Goal: Find specific page/section: Find specific page/section

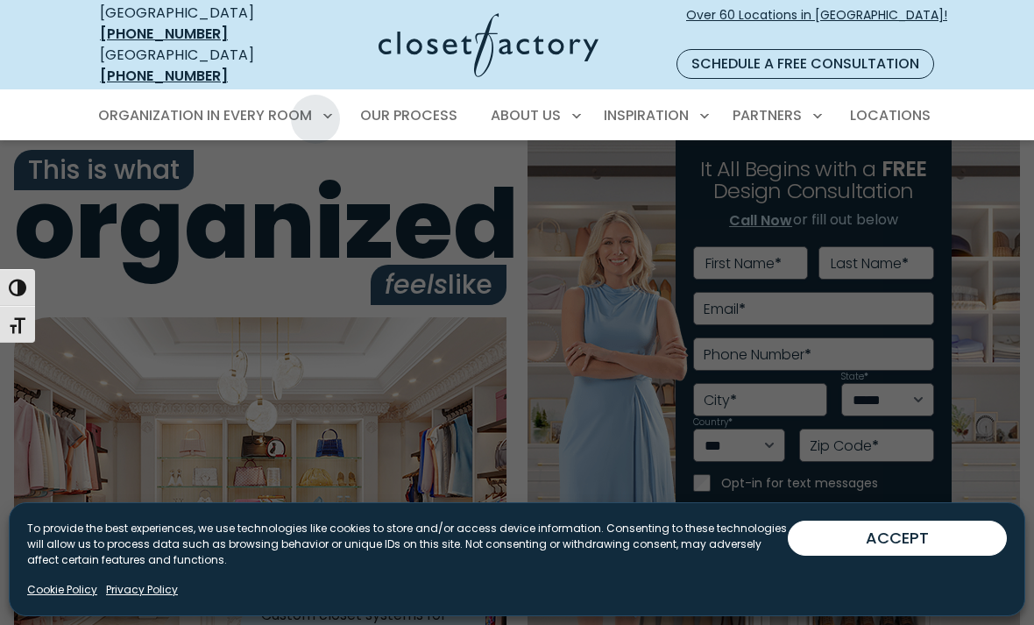
click at [194, 201] on span "Walk-In Closets" at bounding box center [163, 210] width 110 height 18
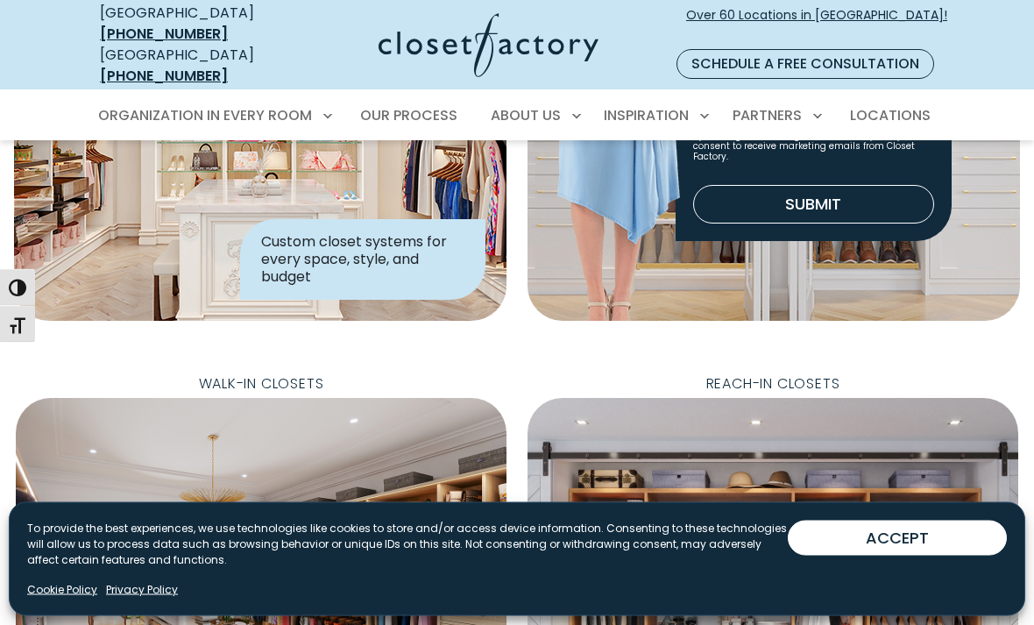
scroll to position [360, 0]
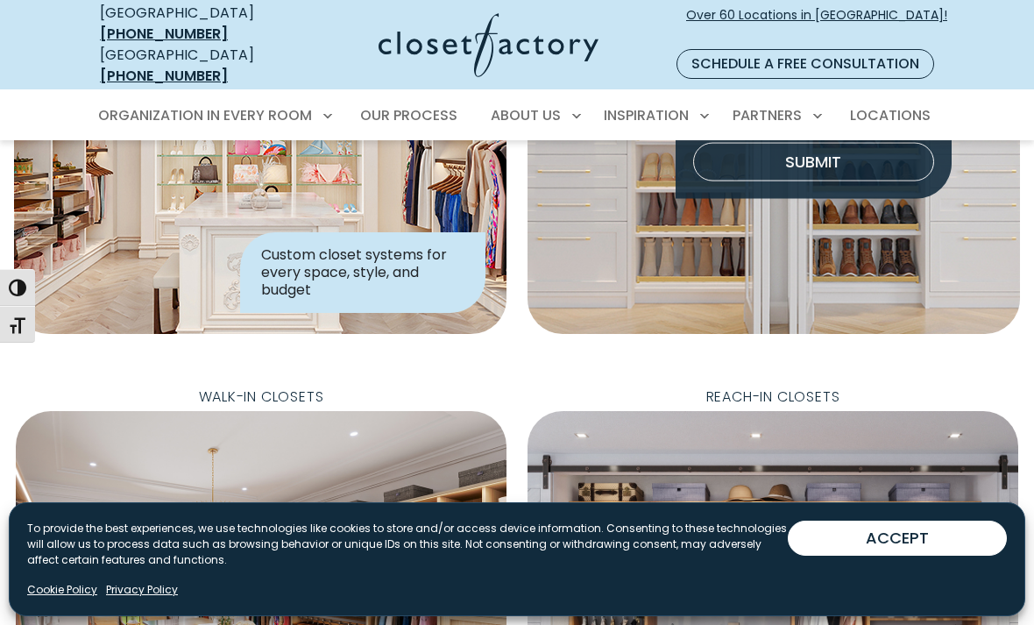
click at [903, 105] on span "Locations" at bounding box center [890, 115] width 81 height 20
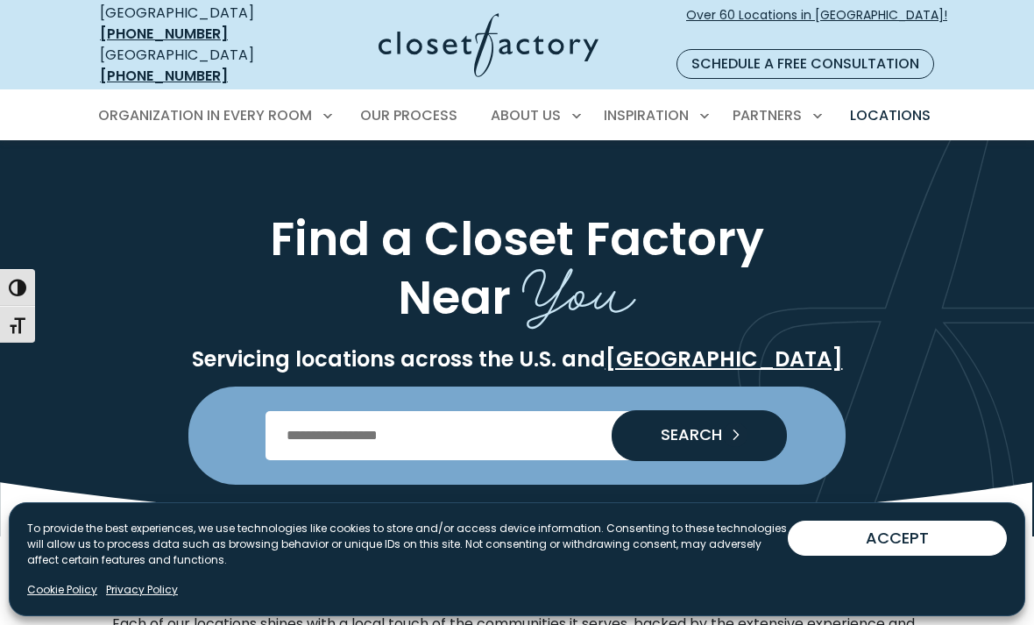
click at [507, 420] on input "Enter Postal Code" at bounding box center [518, 435] width 504 height 49
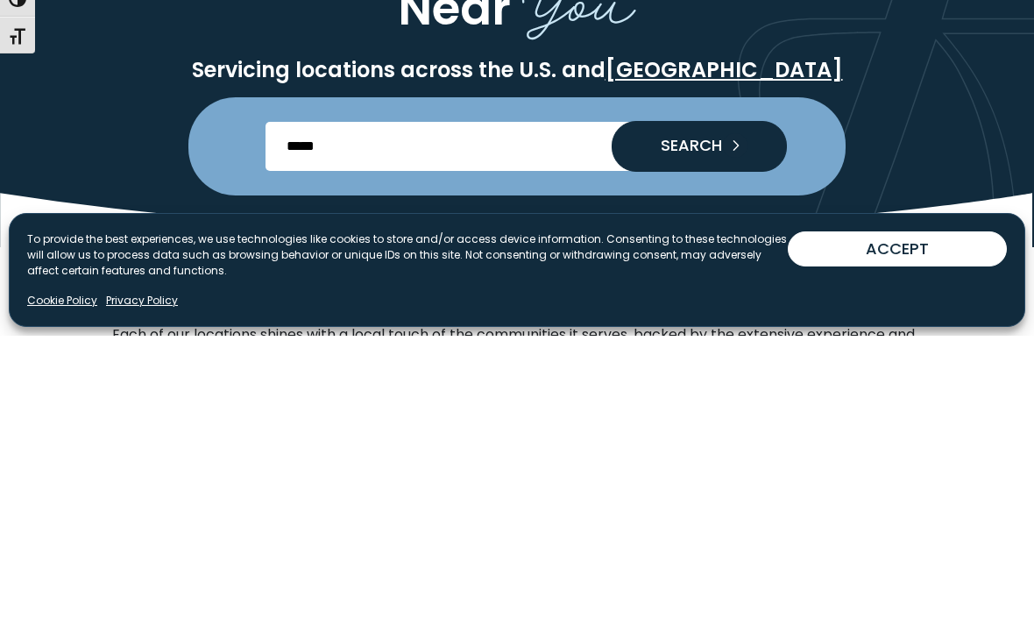
type input "*****"
click at [713, 427] on span "SEARCH" at bounding box center [684, 435] width 75 height 16
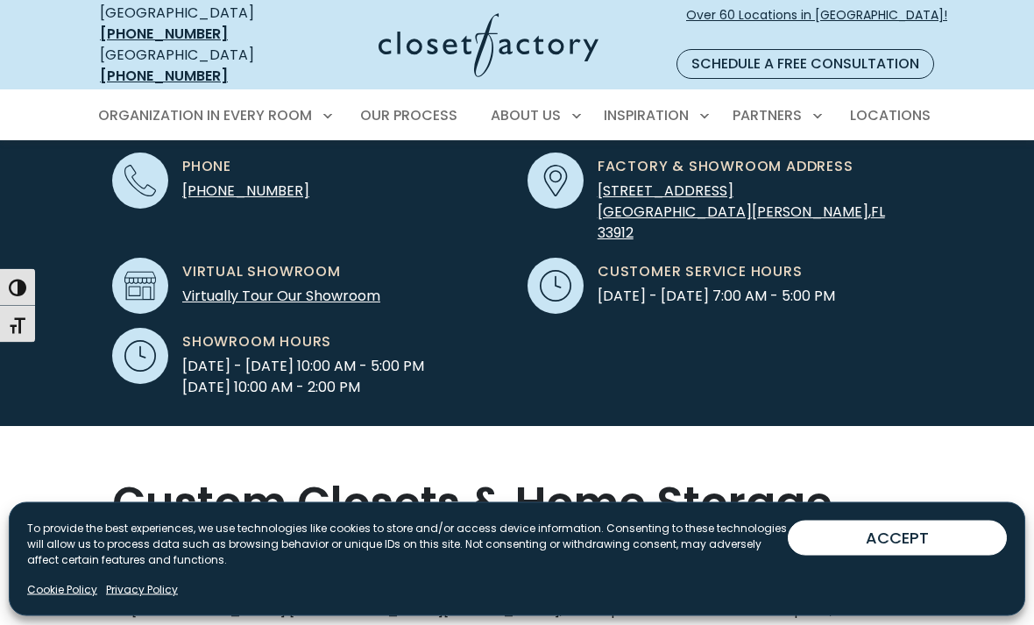
scroll to position [578, 0]
click at [706, 181] on span "13881 Plantation Road, Suite 7" at bounding box center [666, 191] width 136 height 20
click at [670, 186] on link "13881 Plantation Road, Suite 7 Fort Myers , FL 33912" at bounding box center [741, 212] width 287 height 62
click at [339, 286] on link "Virtually Tour Our Showroom" at bounding box center [281, 296] width 198 height 20
click at [357, 286] on link "Virtually Tour Our Showroom" at bounding box center [281, 296] width 198 height 20
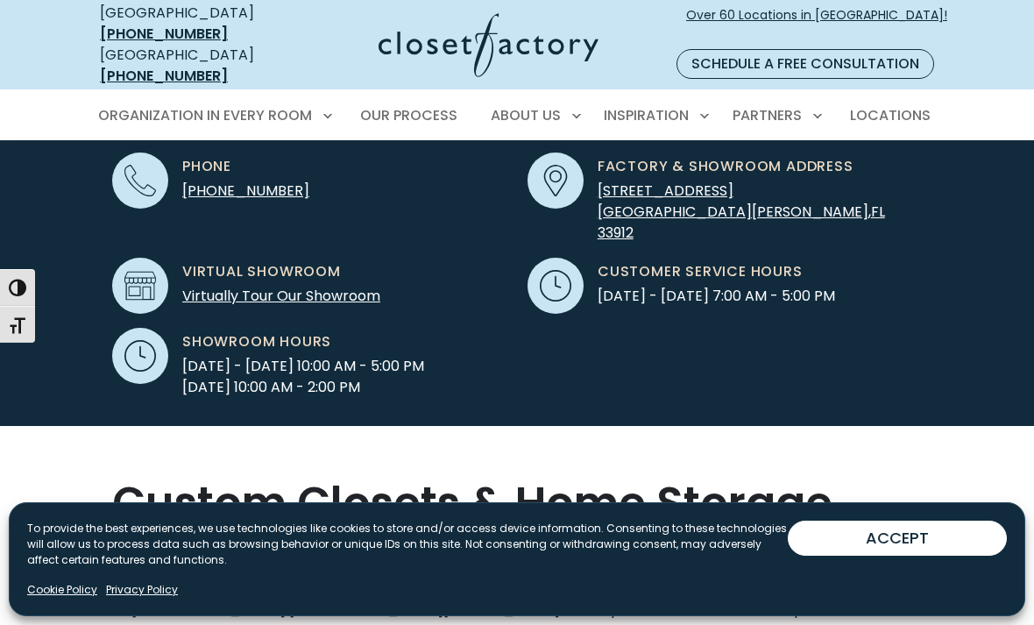
click at [303, 286] on link "Virtually Tour Our Showroom" at bounding box center [281, 296] width 198 height 20
click at [672, 181] on span "13881 Plantation Road, Suite 7" at bounding box center [666, 191] width 136 height 20
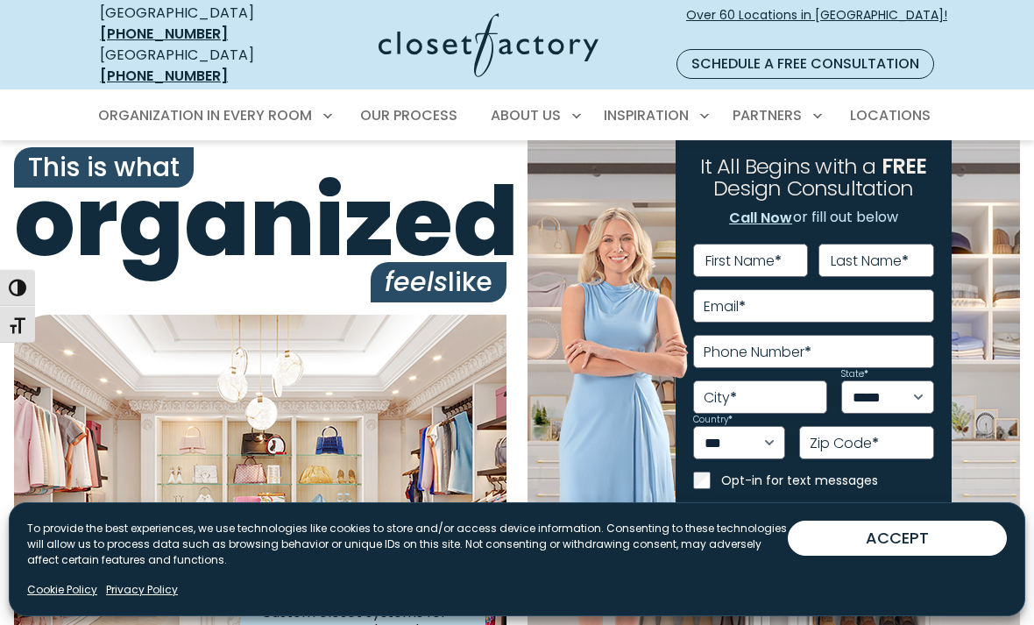
scroll to position [4, 0]
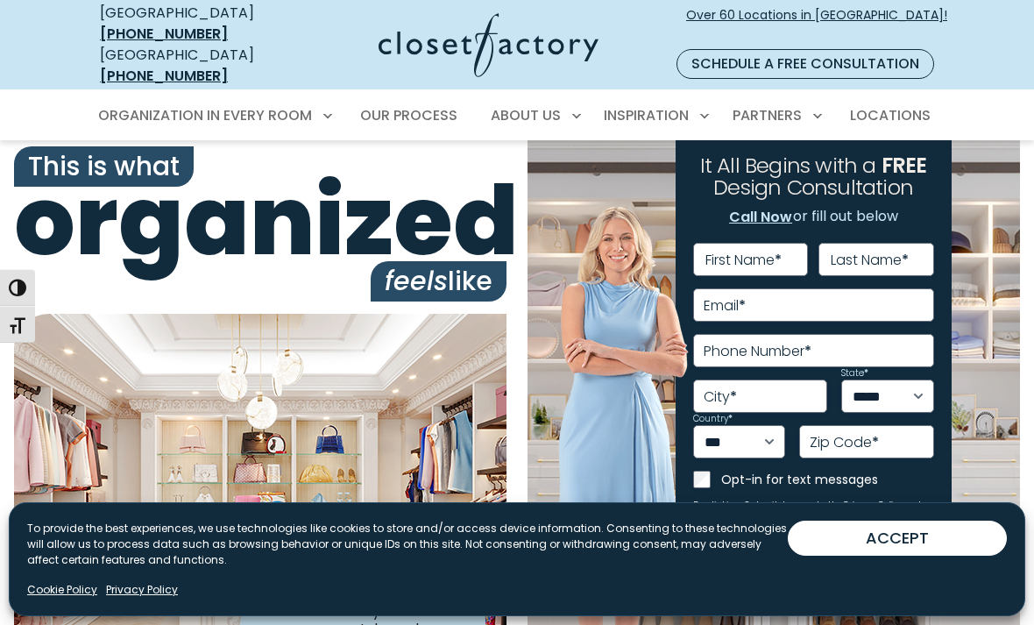
click at [202, 201] on span "Walk-In Closets" at bounding box center [163, 210] width 110 height 18
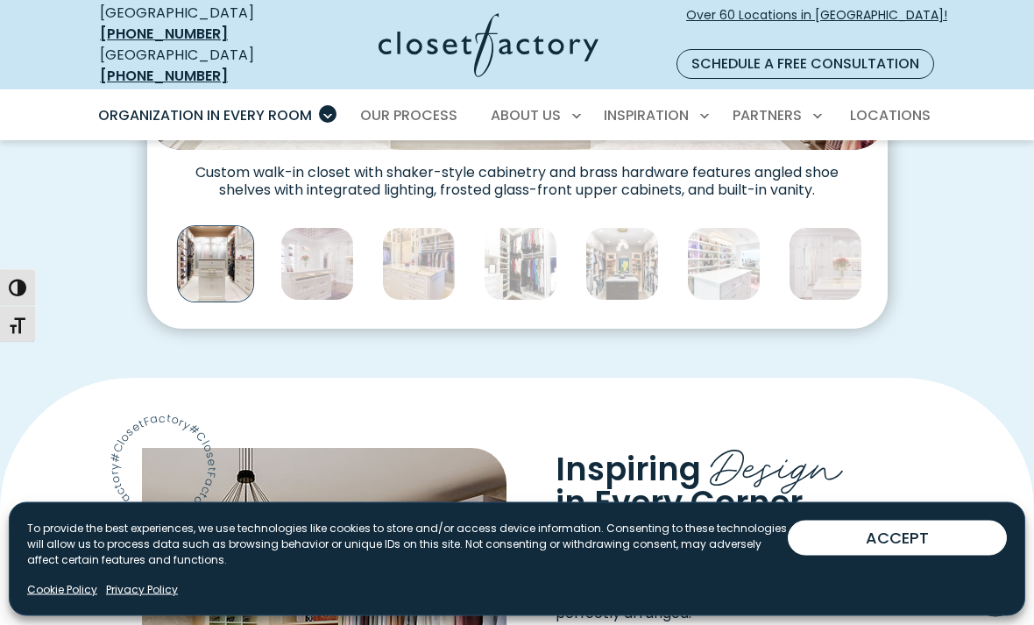
scroll to position [985, 0]
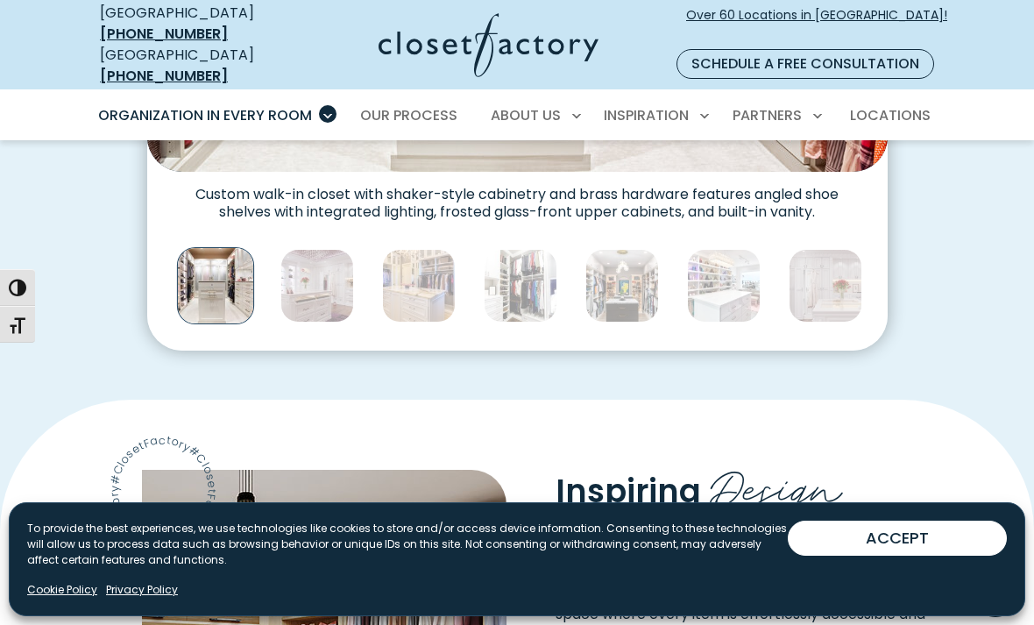
click at [316, 266] on img "Thumbnail Gallery" at bounding box center [317, 286] width 74 height 74
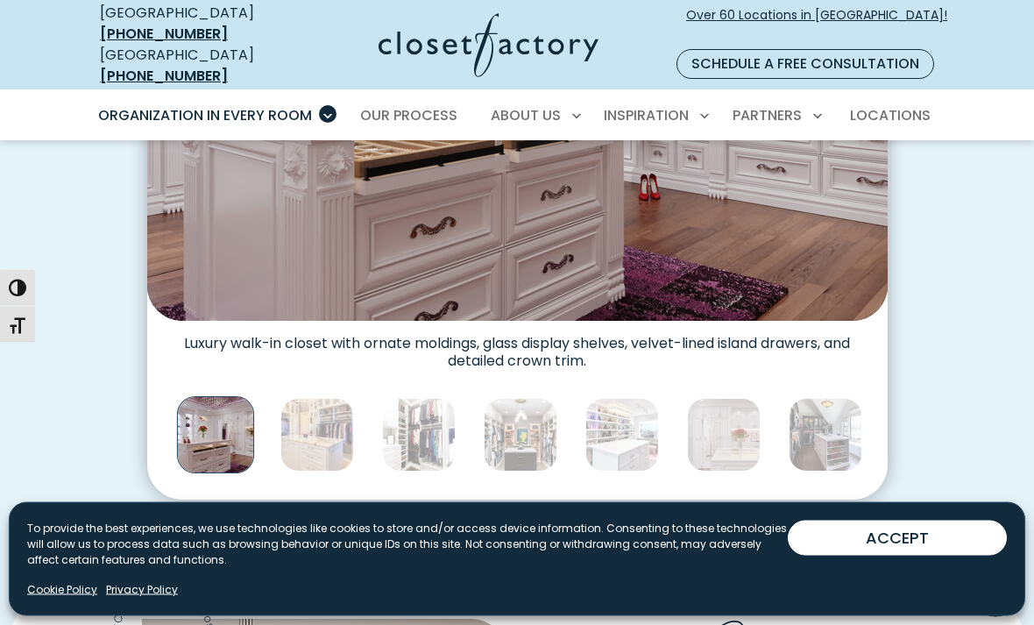
scroll to position [812, 0]
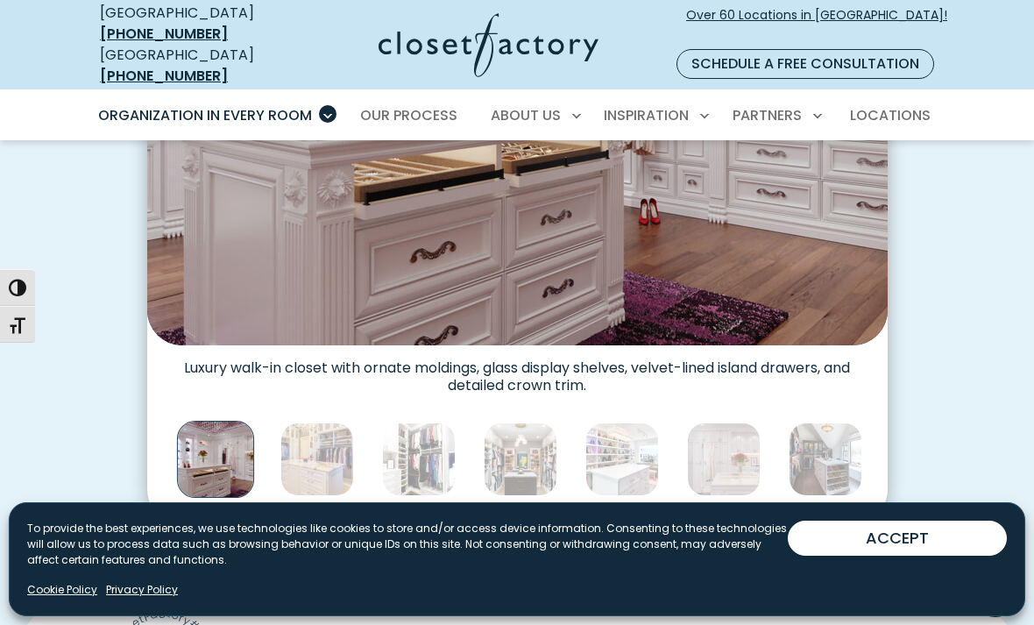
click at [438, 440] on img "Thumbnail Gallery" at bounding box center [419, 459] width 74 height 74
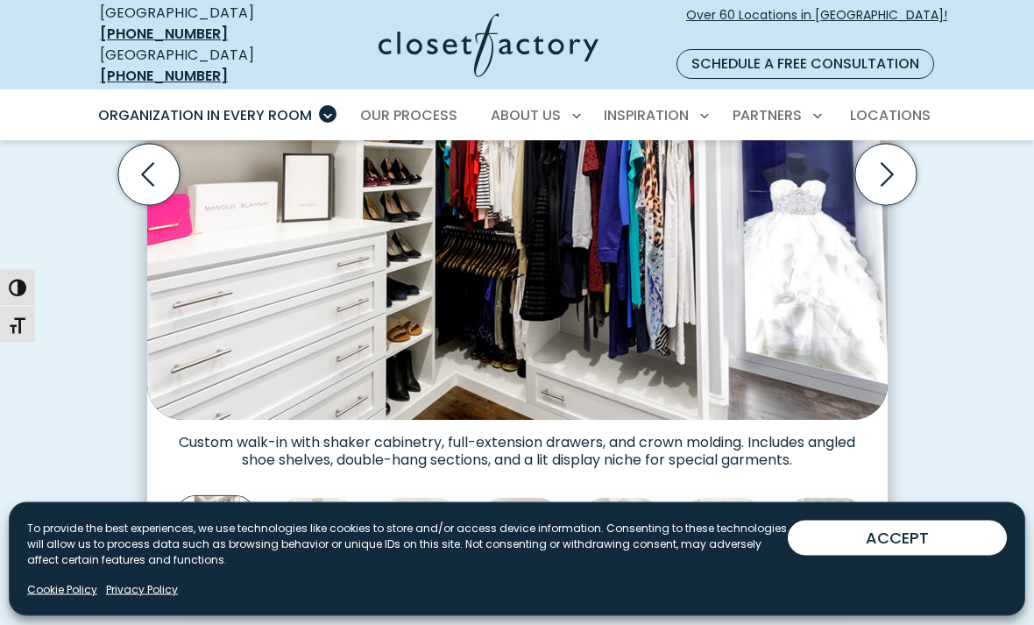
scroll to position [739, 0]
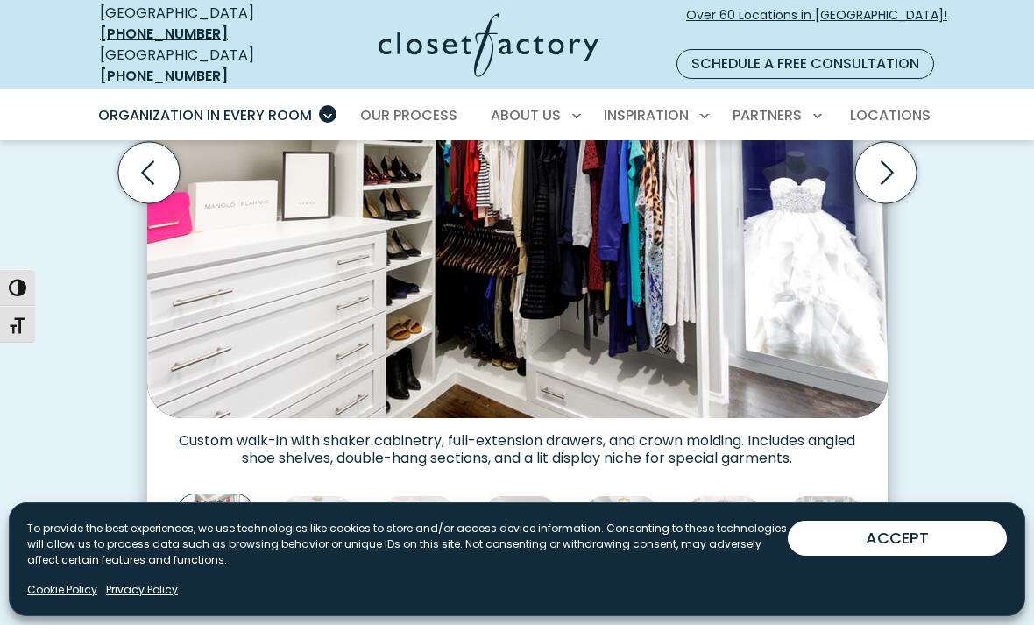
click at [425, 502] on img "Thumbnail Gallery" at bounding box center [419, 532] width 74 height 74
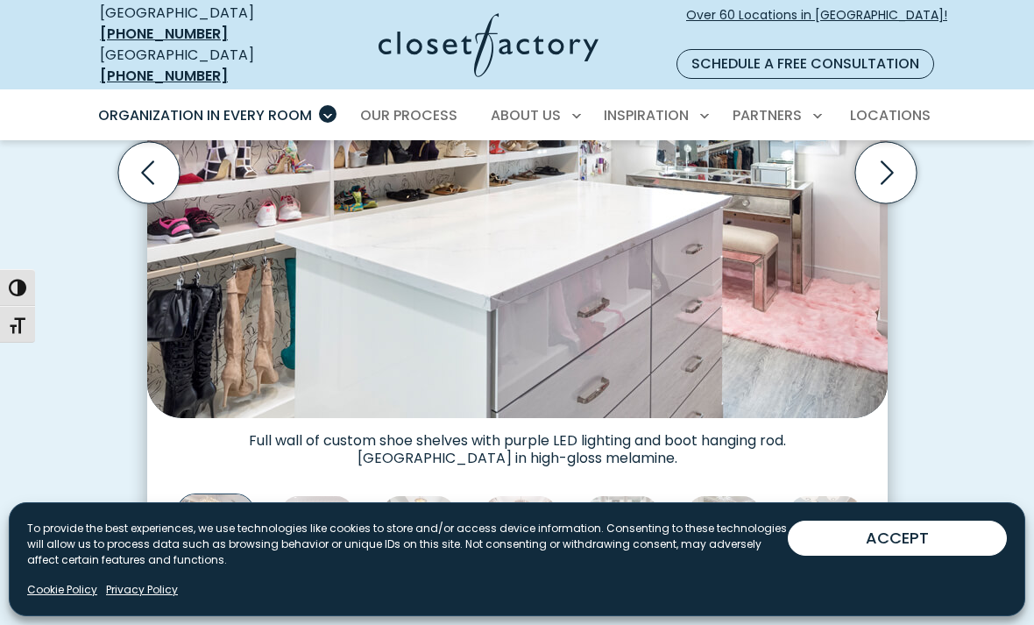
click at [309, 521] on img "Thumbnail Gallery" at bounding box center [317, 532] width 74 height 74
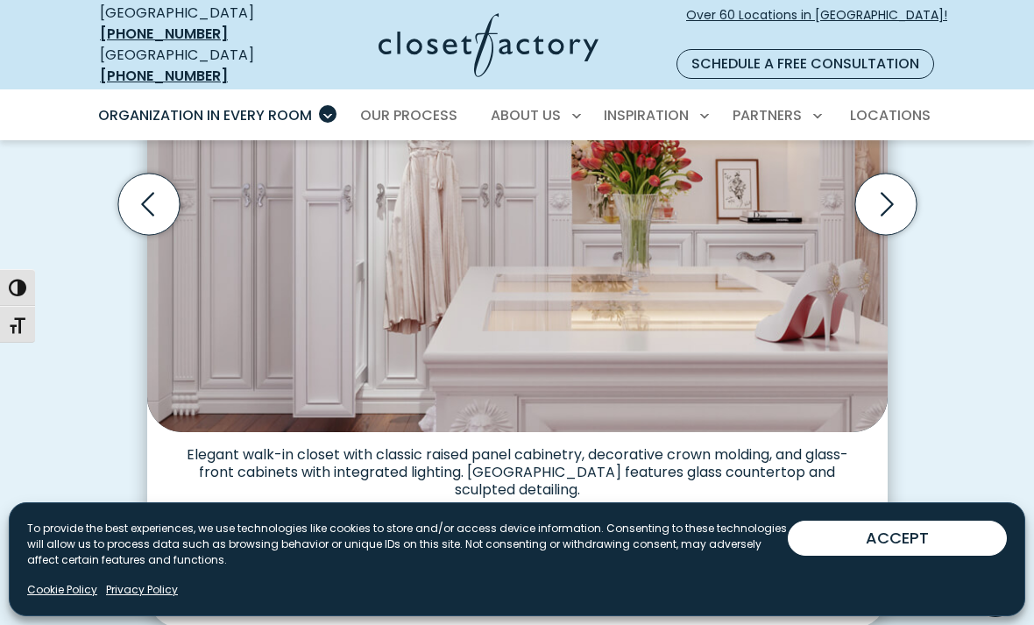
scroll to position [652, 0]
